Goal: Register for event/course

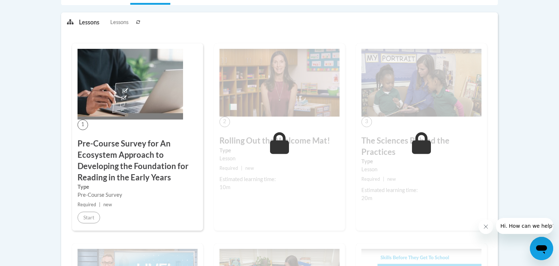
scroll to position [198, 0]
click at [164, 173] on h3 "Pre-Course Survey for An Ecosystem Approach to Developing the Foundation for Re…" at bounding box center [137, 159] width 120 height 45
click at [134, 109] on img at bounding box center [129, 83] width 105 height 71
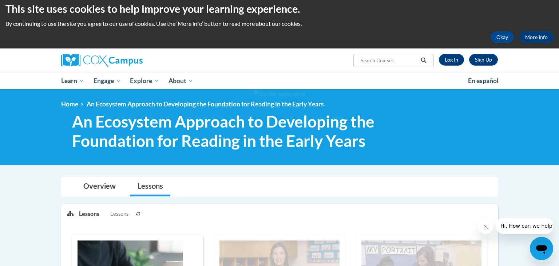
scroll to position [0, 0]
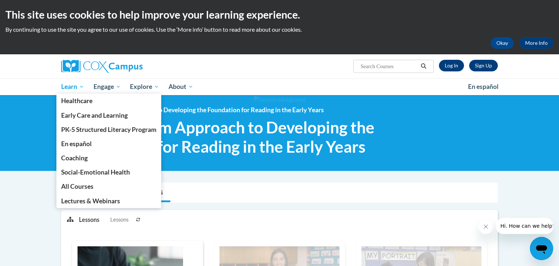
click at [77, 87] on span "Learn" at bounding box center [72, 86] width 23 height 9
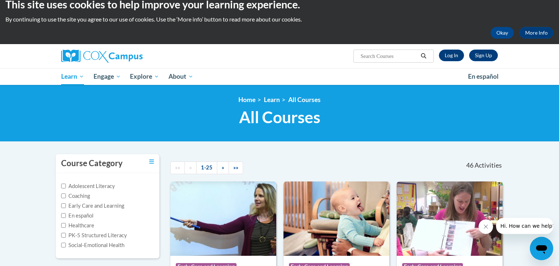
scroll to position [120, 0]
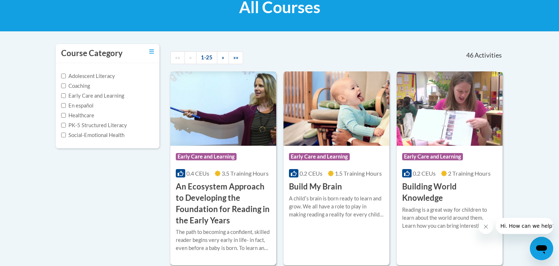
click at [230, 195] on h3 "An Ecosystem Approach to Developing the Foundation for Reading in the Early Yea…" at bounding box center [223, 203] width 95 height 45
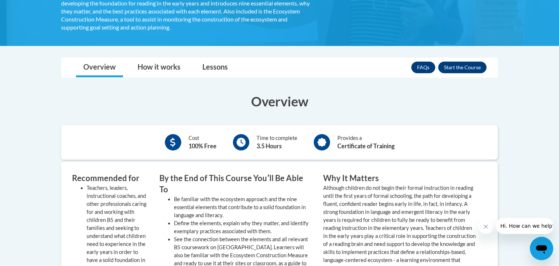
scroll to position [240, 0]
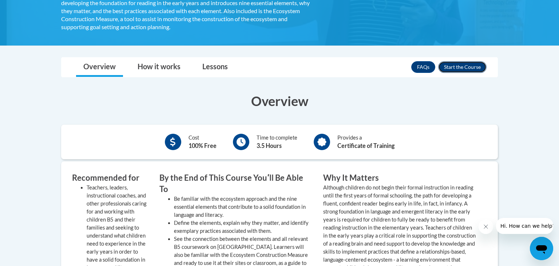
click at [460, 65] on button "Enroll" at bounding box center [462, 67] width 48 height 12
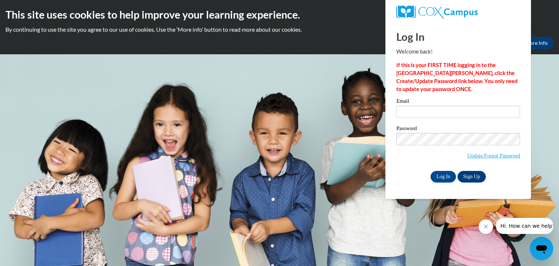
type input "parkerjasmine70@yahoo.com"
click at [449, 179] on input "Log In" at bounding box center [442, 177] width 25 height 12
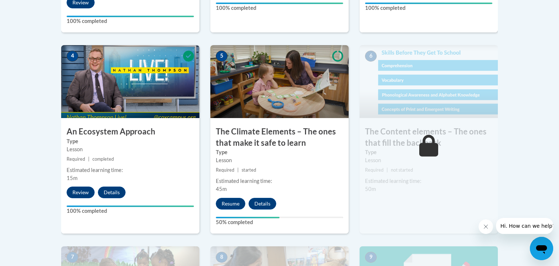
scroll to position [420, 0]
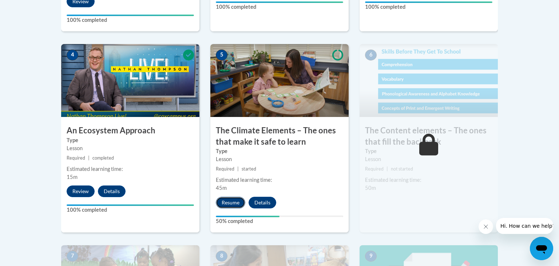
click at [226, 200] on button "Resume" at bounding box center [230, 202] width 29 height 12
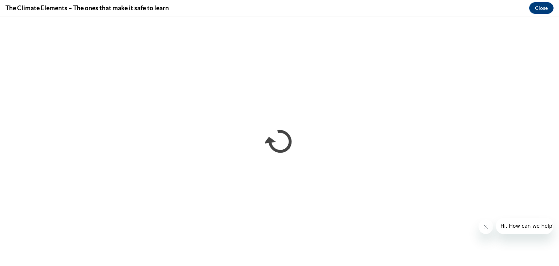
scroll to position [0, 0]
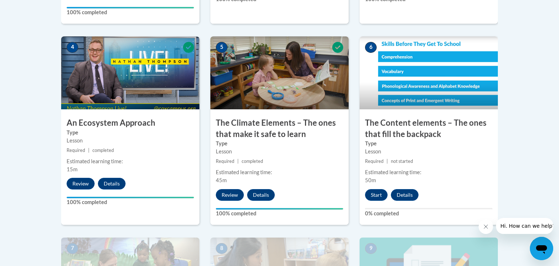
scroll to position [427, 0]
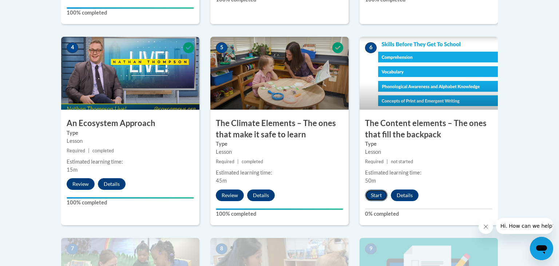
click at [377, 192] on button "Start" at bounding box center [376, 195] width 23 height 12
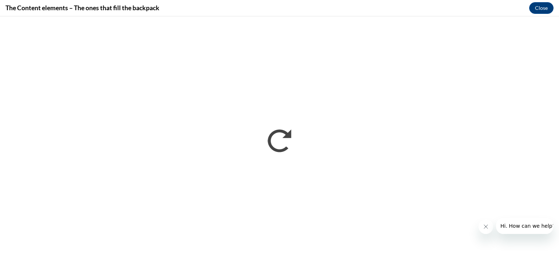
scroll to position [0, 0]
